Goal: Information Seeking & Learning: Learn about a topic

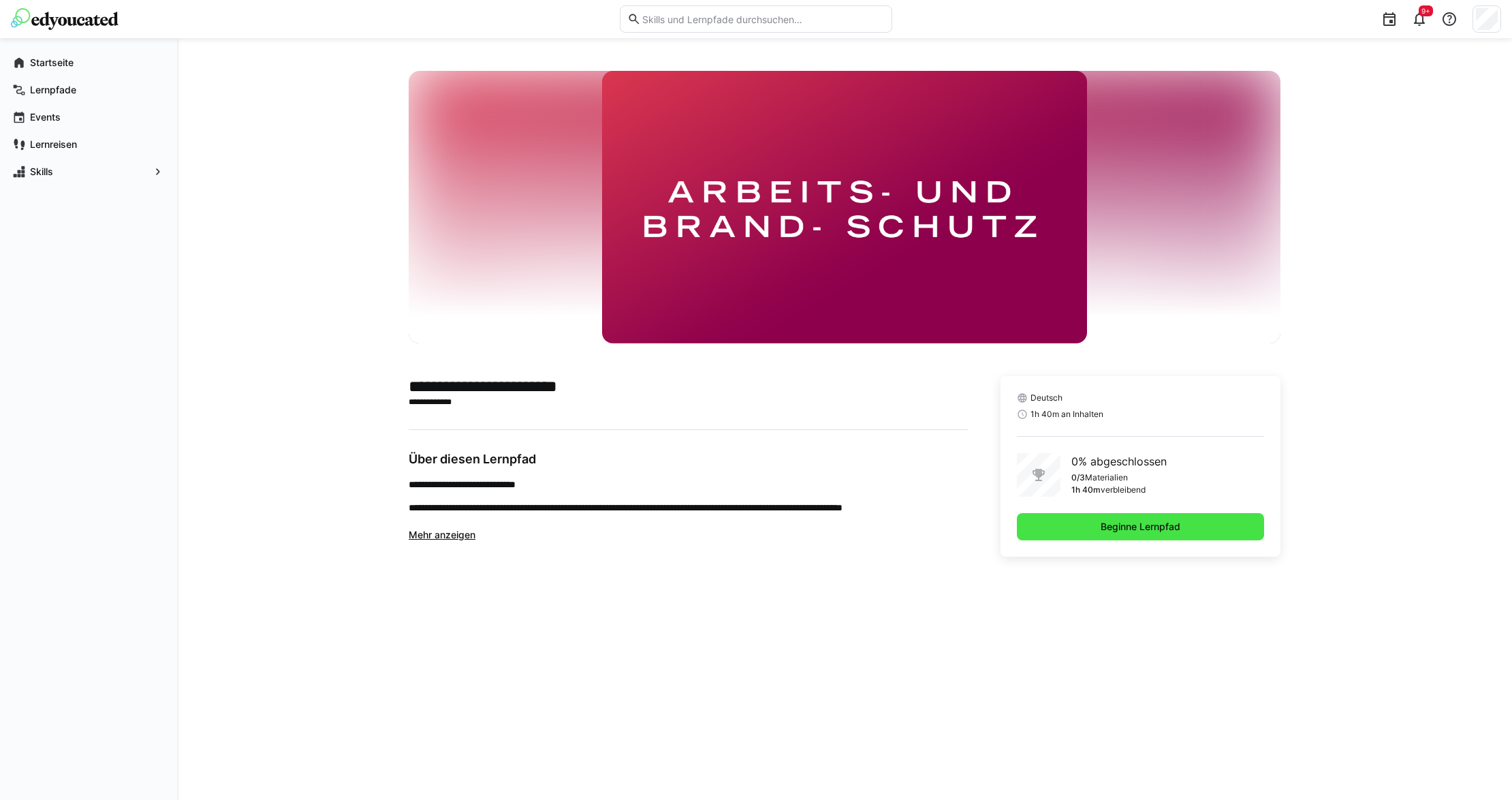
click at [1108, 524] on span "Beginne Lernpfad" at bounding box center [1140, 526] width 84 height 13
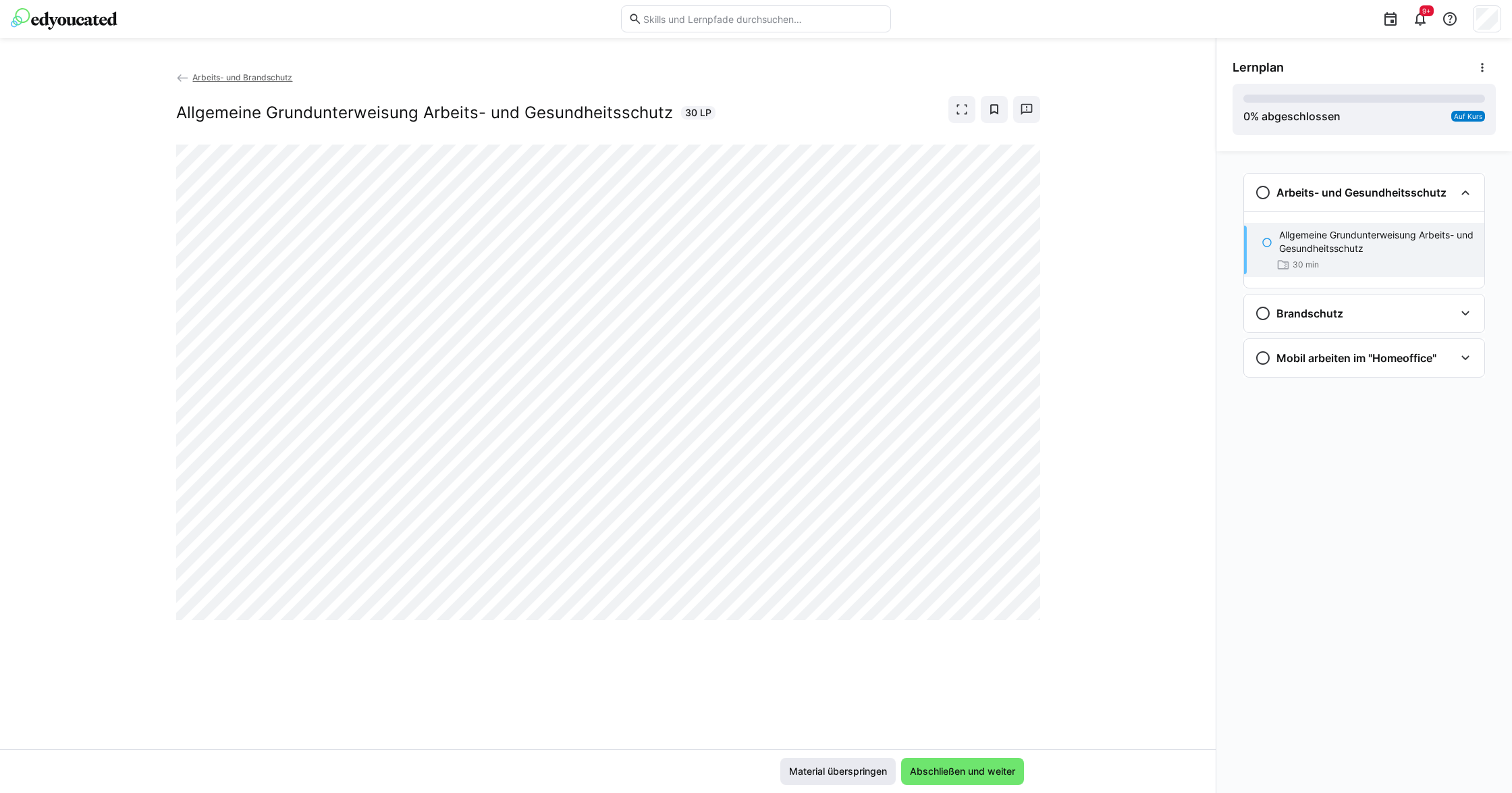
click at [853, 625] on span "Material überspringen" at bounding box center [838, 771] width 102 height 13
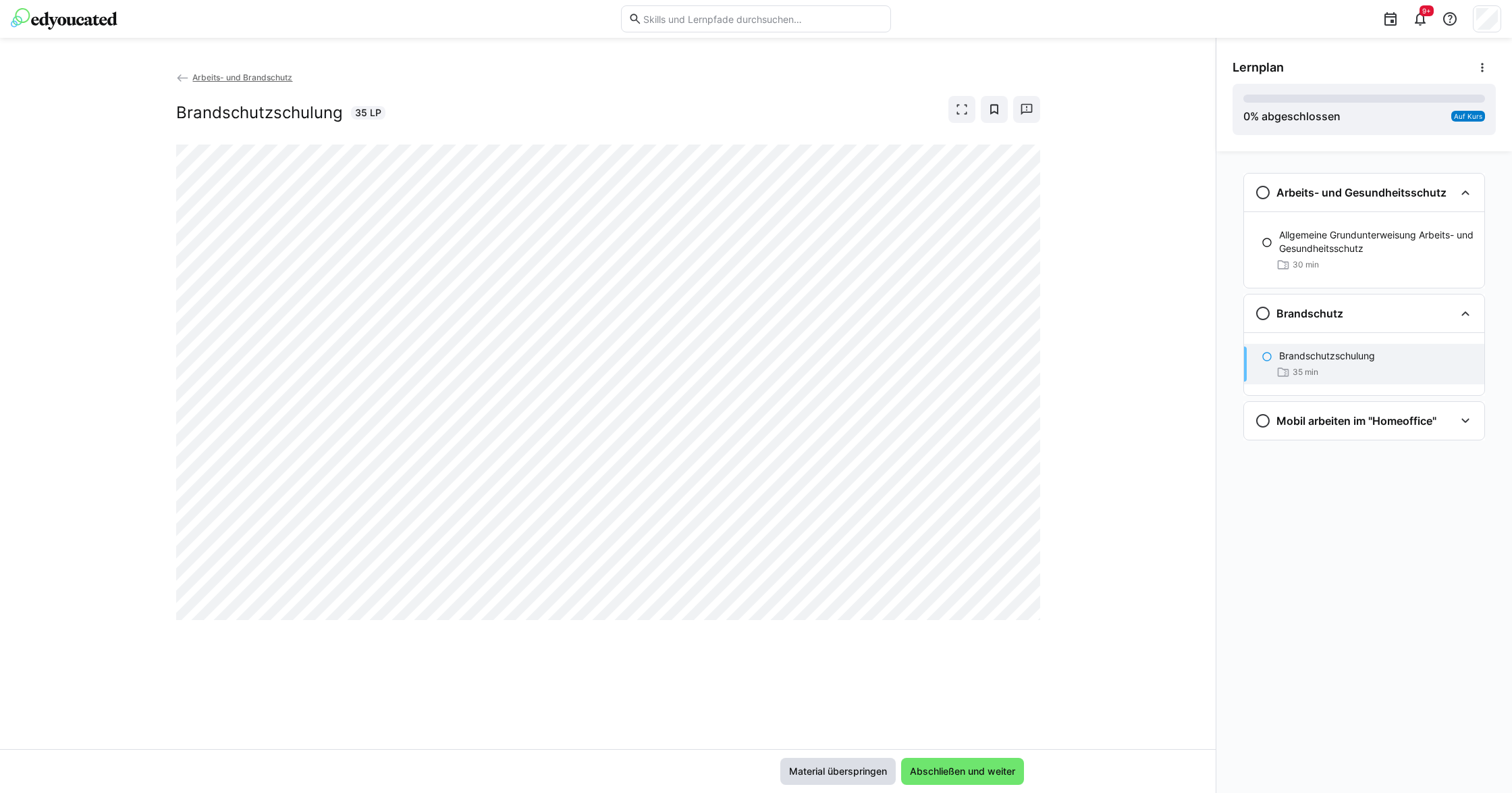
click at [810, 625] on span "Material überspringen" at bounding box center [838, 771] width 102 height 13
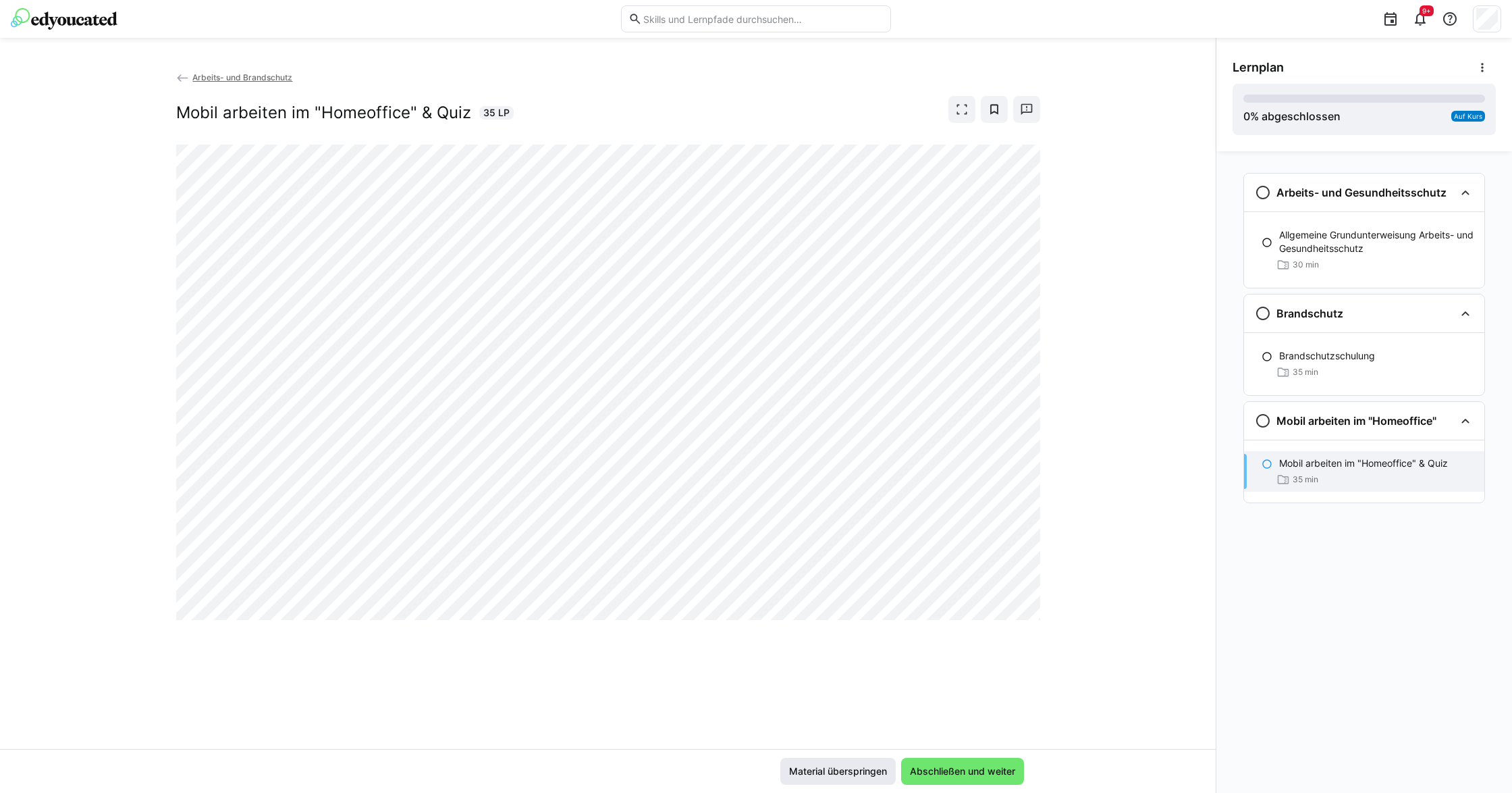
click at [835, 625] on span "Material überspringen" at bounding box center [838, 771] width 102 height 13
click at [806, 625] on span "Material überspringen" at bounding box center [838, 771] width 102 height 13
click at [874, 625] on span "Material überspringen" at bounding box center [838, 772] width 116 height 27
click at [953, 625] on span "Abschließen und weiter" at bounding box center [963, 771] width 110 height 13
click at [827, 625] on span "Material überspringen" at bounding box center [838, 771] width 102 height 13
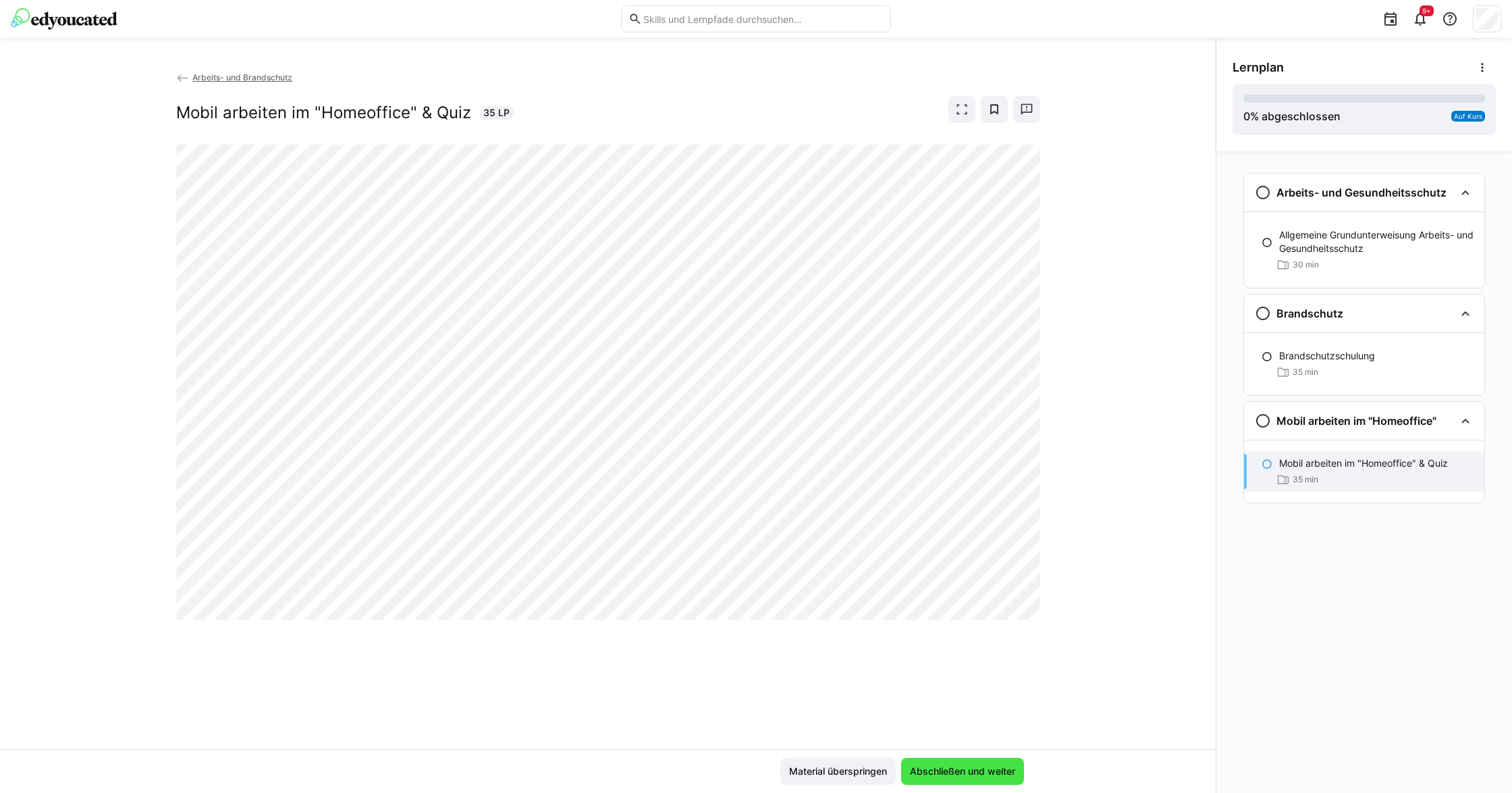
click at [952, 625] on span "Abschließen und weiter" at bounding box center [963, 771] width 110 height 13
click at [961, 625] on span "Abschließen und weiter" at bounding box center [963, 771] width 110 height 13
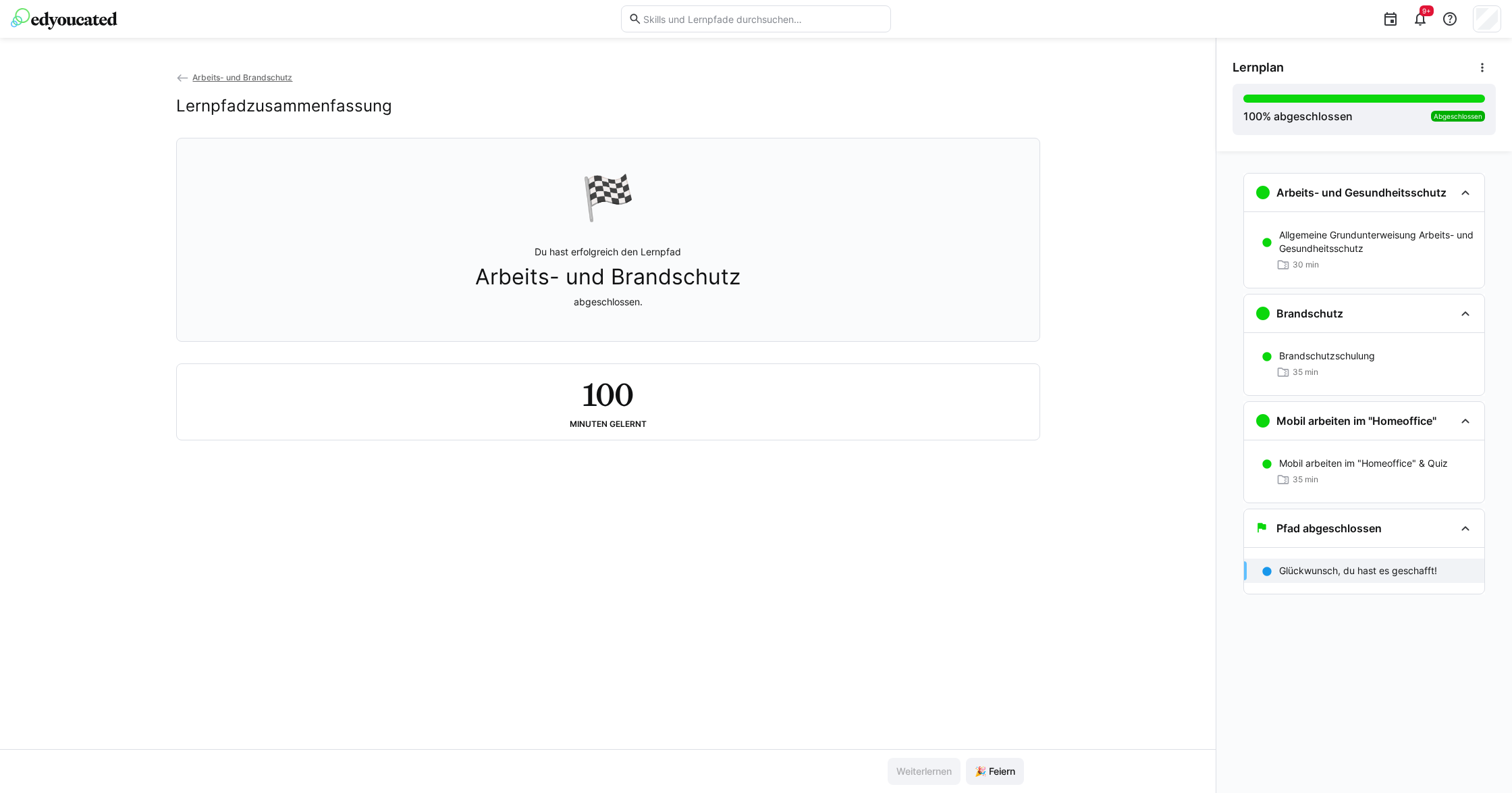
click at [1023, 476] on div "Arbeits- und Brandschutz Lernpfadzusammenfassung 🏁 Du hast erfolgreich den Lern…" at bounding box center [607, 410] width 1215 height 679
click at [1064, 317] on div "Arbeits- und Brandschutz Lernpfadzusammenfassung 🏁 Du hast erfolgreich den Lern…" at bounding box center [607, 410] width 1215 height 679
click at [1112, 292] on div "Arbeits- und Brandschutz Lernpfadzusammenfassung 🏁 Du hast erfolgreich den Lern…" at bounding box center [607, 410] width 1215 height 679
click at [182, 84] on eds-icon at bounding box center [183, 78] width 13 height 13
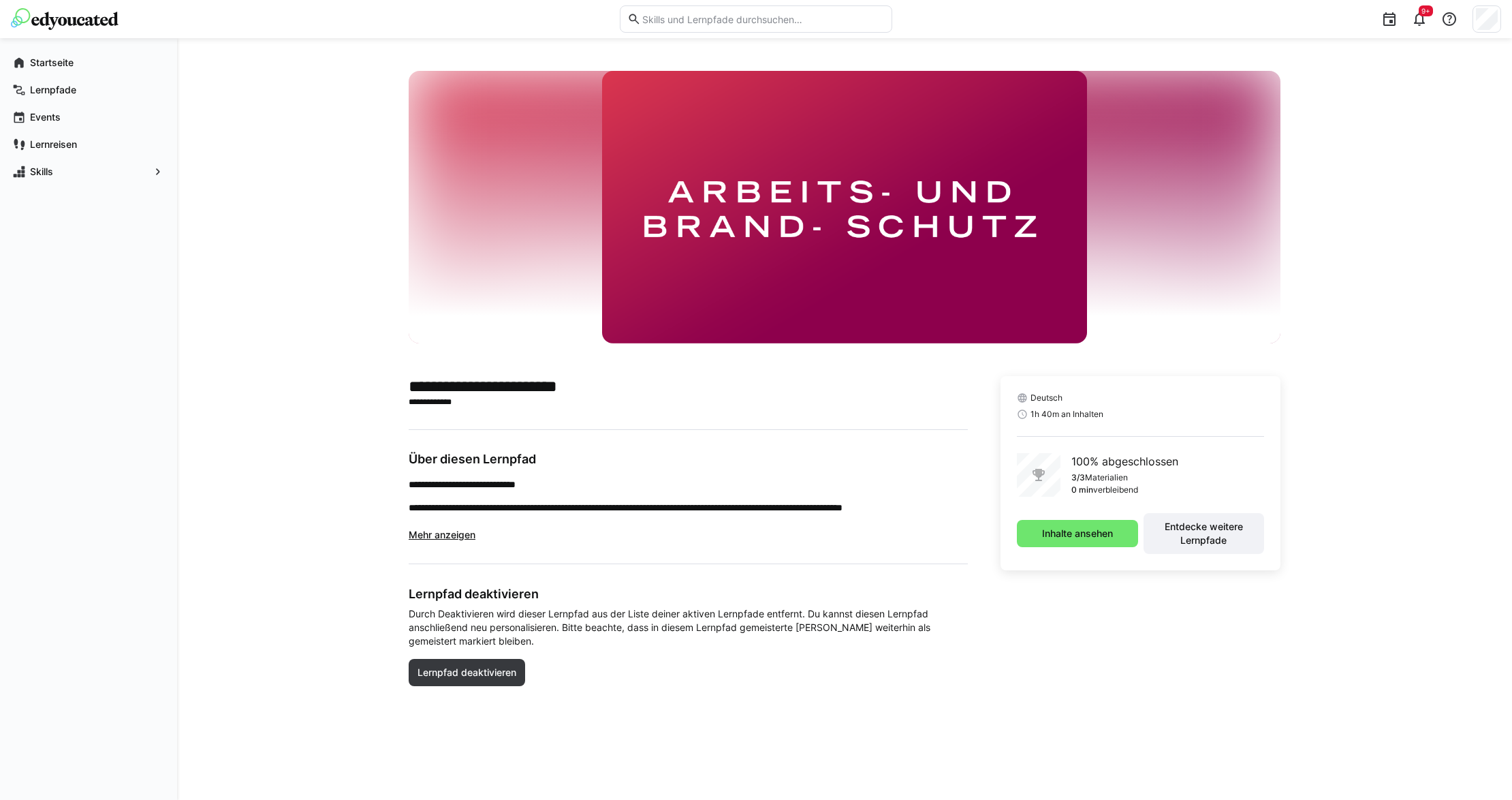
click at [382, 170] on div "**********" at bounding box center [844, 419] width 1335 height 762
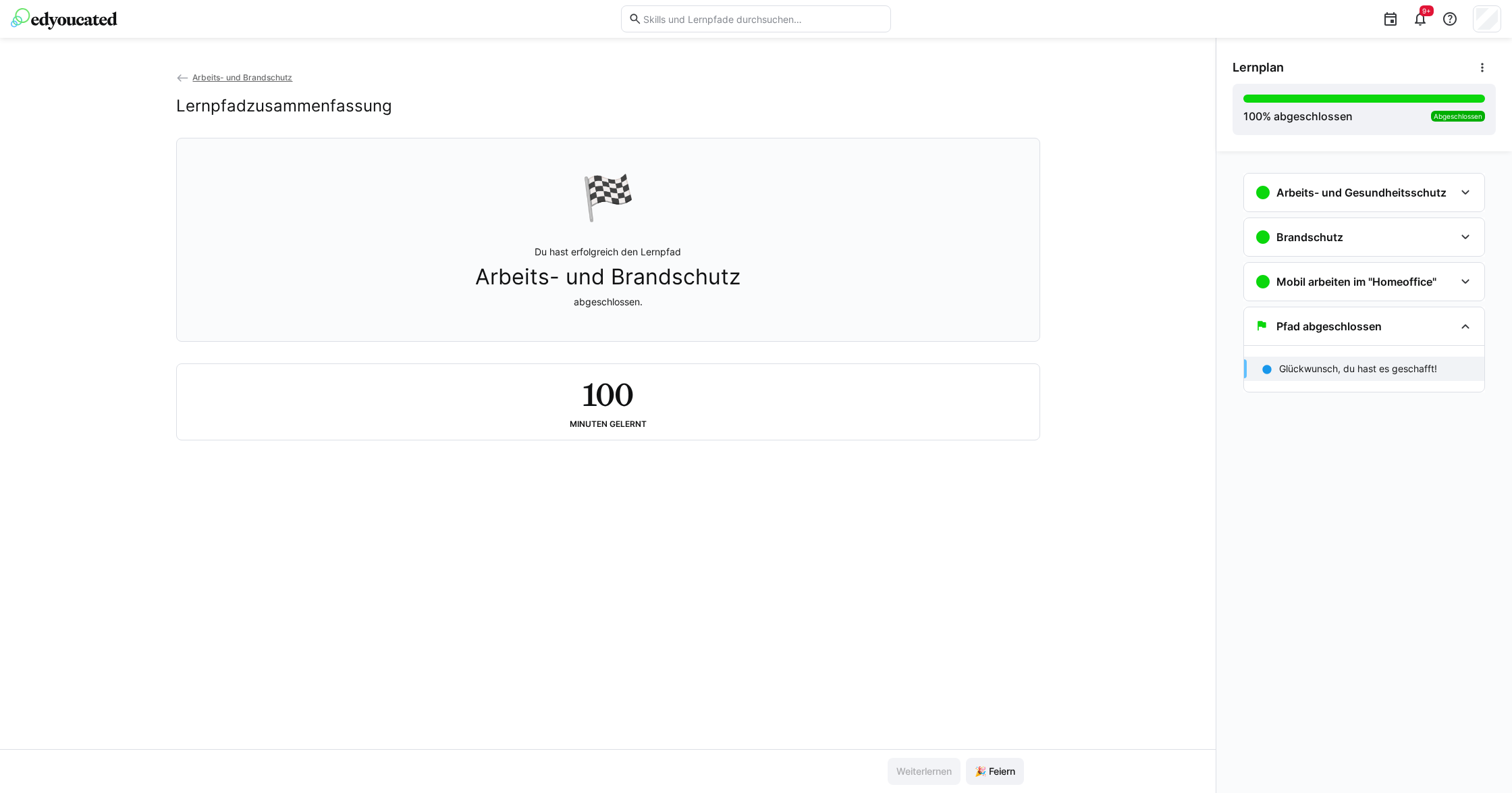
click at [60, 29] on div "9+" at bounding box center [756, 19] width 1491 height 37
click at [62, 16] on img at bounding box center [64, 19] width 107 height 21
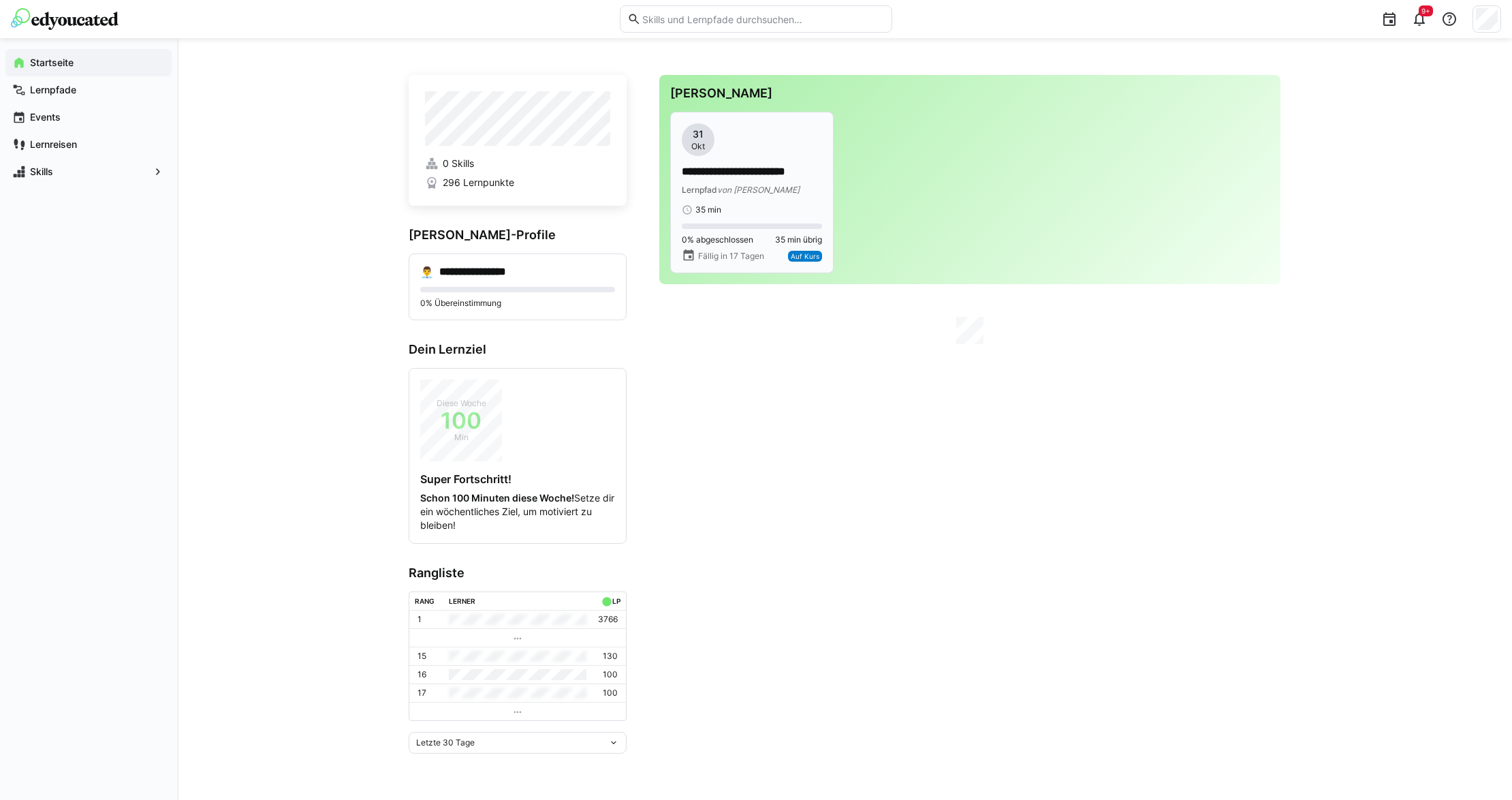
click at [783, 159] on div "**********" at bounding box center [752, 169] width 140 height 92
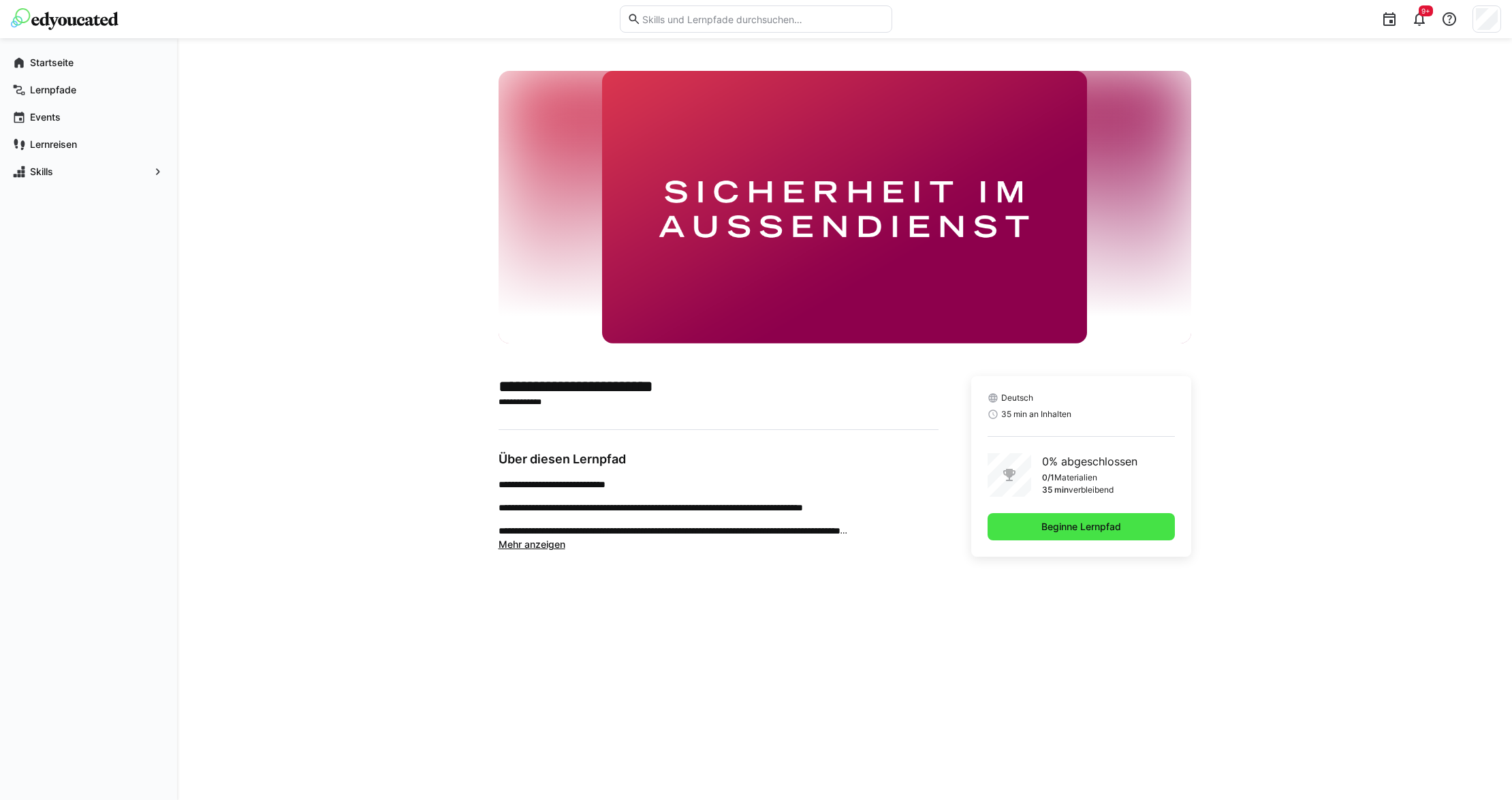
click at [1079, 517] on span "Beginne Lernpfad" at bounding box center [1081, 527] width 187 height 27
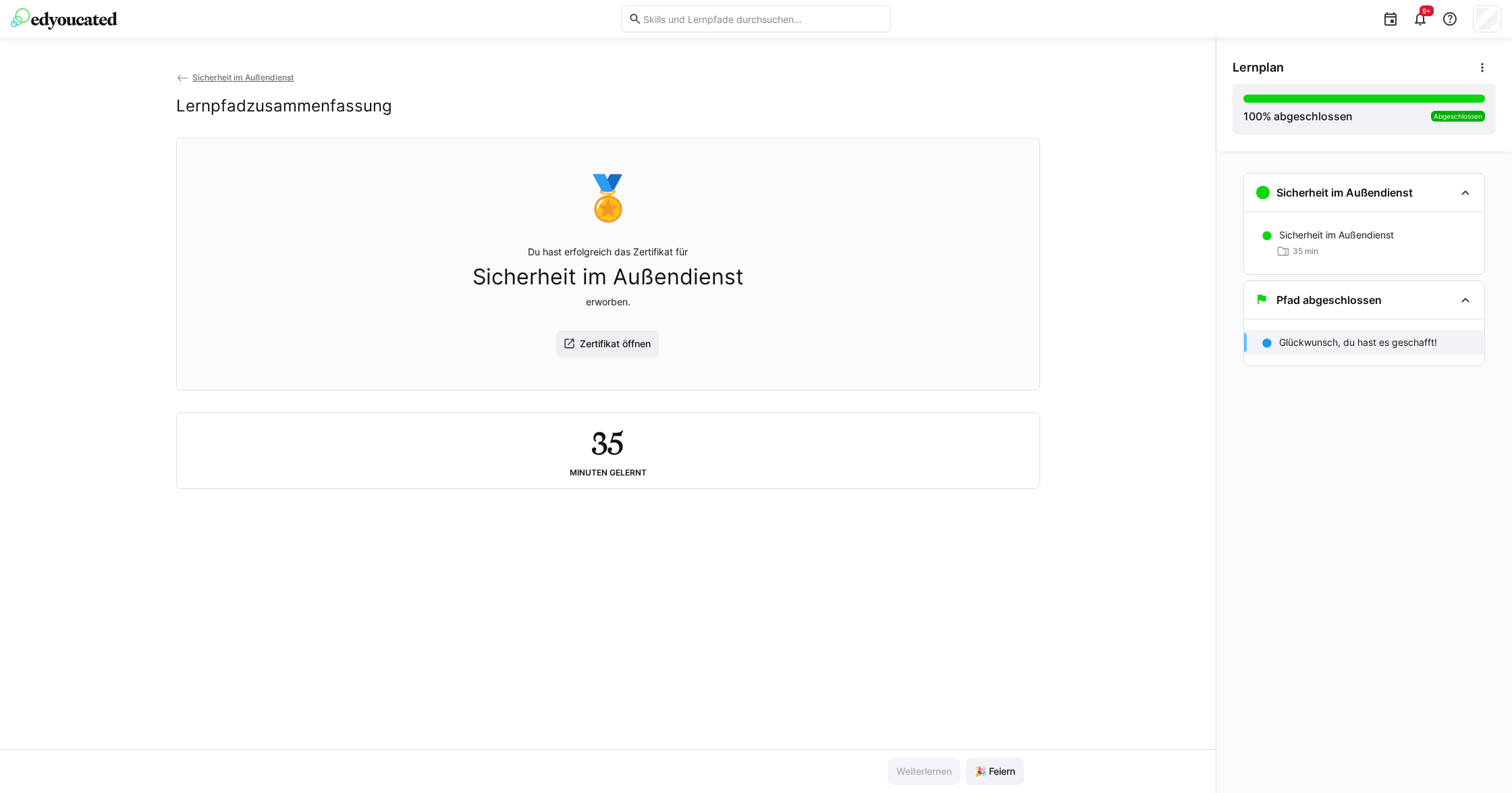
click at [1094, 325] on div "Sicherheit im Außendienst Lernpfadzusammenfassung 🏅 Du hast erfolgreich das Zer…" at bounding box center [607, 410] width 1215 height 679
click at [53, 8] on img at bounding box center [64, 19] width 107 height 21
